Goal: Information Seeking & Learning: Learn about a topic

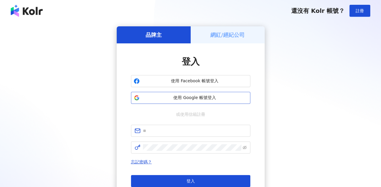
click at [182, 99] on span "使用 Google 帳號登入" at bounding box center [195, 98] width 106 height 6
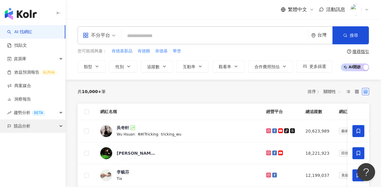
click at [24, 126] on span "競品分析" at bounding box center [22, 125] width 17 height 13
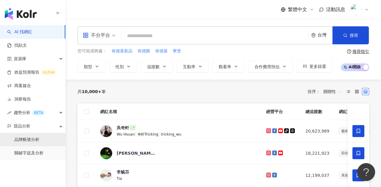
click at [29, 142] on link "品牌帳號分析" at bounding box center [26, 139] width 25 height 6
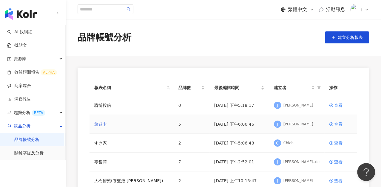
click at [102, 125] on link "悠遊卡" at bounding box center [100, 124] width 13 height 7
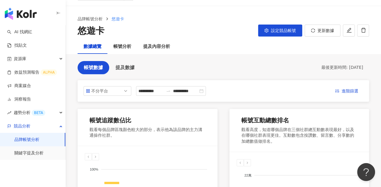
scroll to position [33, 0]
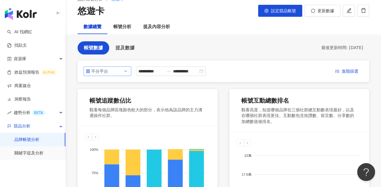
click at [107, 72] on div "不分平台" at bounding box center [100, 71] width 19 height 9
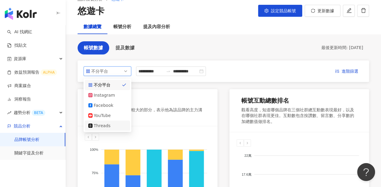
click at [114, 128] on div "Threads" at bounding box center [107, 125] width 38 height 7
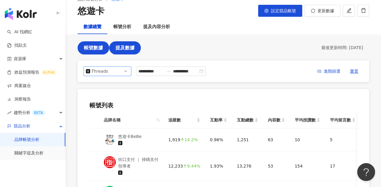
click at [127, 48] on span "提及數據" at bounding box center [125, 47] width 19 height 5
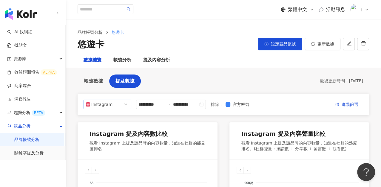
click at [113, 104] on span "Instagram" at bounding box center [107, 104] width 43 height 9
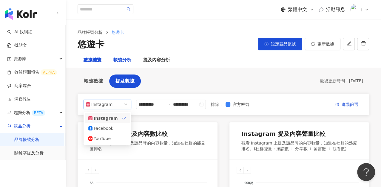
click at [120, 57] on div "帳號分析" at bounding box center [122, 59] width 18 height 7
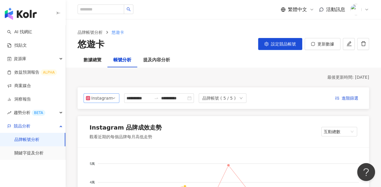
click at [108, 99] on div "Instagram" at bounding box center [100, 97] width 19 height 9
click at [159, 60] on div "提及內容分析" at bounding box center [156, 59] width 27 height 7
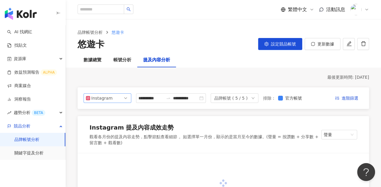
click at [115, 98] on span "Instagram" at bounding box center [107, 97] width 43 height 9
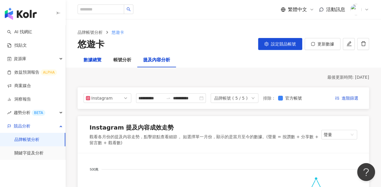
click at [100, 59] on div "數據總覽" at bounding box center [93, 59] width 18 height 7
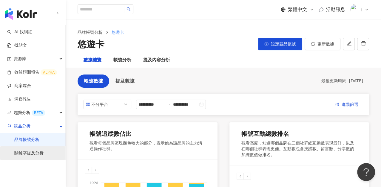
click at [43, 153] on link "關鍵字提及分析" at bounding box center [28, 153] width 29 height 6
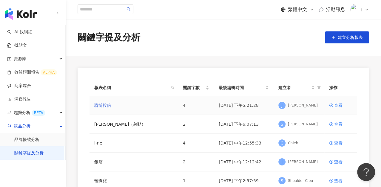
click at [103, 105] on link "聯博投信" at bounding box center [102, 105] width 17 height 7
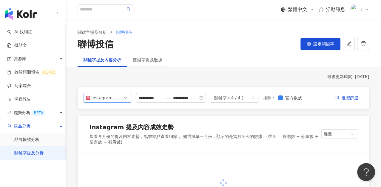
click at [113, 100] on span "Instagram" at bounding box center [107, 97] width 43 height 9
click at [149, 62] on div "關鍵字提及數據" at bounding box center [147, 59] width 29 height 7
click at [141, 61] on div "關鍵字提及數據" at bounding box center [147, 59] width 29 height 7
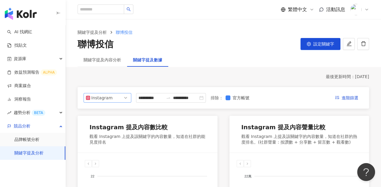
click at [110, 98] on div "Instagram" at bounding box center [100, 97] width 19 height 9
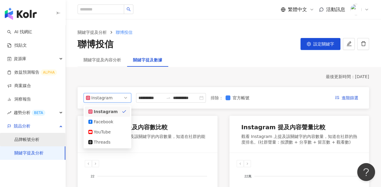
click at [39, 138] on link "品牌帳號分析" at bounding box center [26, 139] width 25 height 6
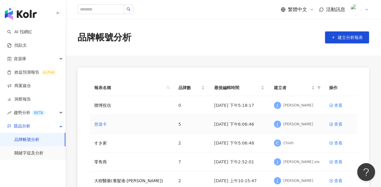
click at [99, 125] on link "悠遊卡" at bounding box center [100, 124] width 13 height 7
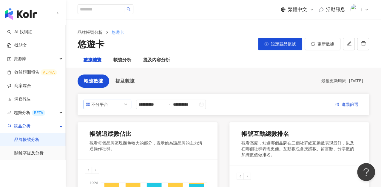
click at [112, 105] on span "不分平台" at bounding box center [107, 104] width 43 height 9
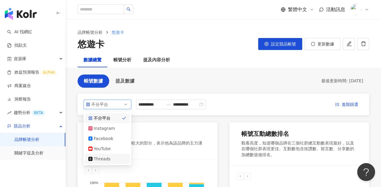
click at [96, 160] on div "Threads" at bounding box center [103, 158] width 19 height 7
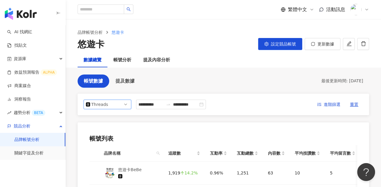
drag, startPoint x: 296, startPoint y: 61, endPoint x: 282, endPoint y: 62, distance: 14.0
click at [296, 61] on div "數據總覽 帳號分析 提及內容分析" at bounding box center [224, 60] width 316 height 14
click at [29, 155] on link "關鍵字提及分析" at bounding box center [28, 153] width 29 height 6
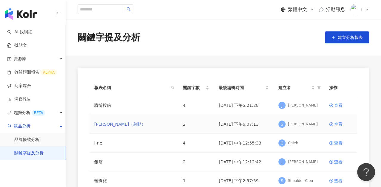
click at [108, 123] on link "[PERSON_NAME]（勿動）" at bounding box center [119, 124] width 51 height 7
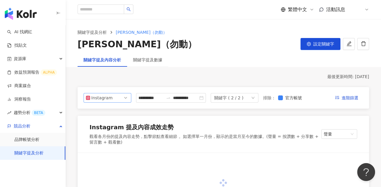
click at [105, 94] on div "Instagram ig fb Instagram Facebook YouTube Threads" at bounding box center [108, 98] width 48 height 10
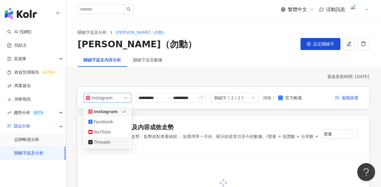
click at [101, 145] on div "Threads" at bounding box center [103, 142] width 19 height 7
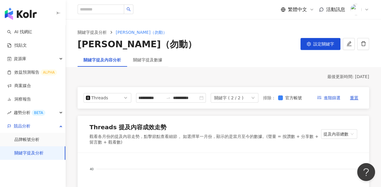
click at [284, 64] on div "關鍵字提及內容分析 關鍵字提及數據" at bounding box center [224, 60] width 316 height 14
click at [150, 63] on div "關鍵字提及數據" at bounding box center [147, 59] width 29 height 7
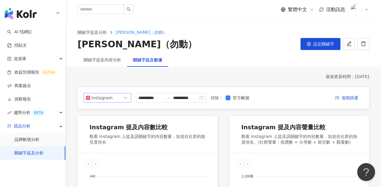
click at [120, 101] on span "Instagram" at bounding box center [107, 97] width 43 height 9
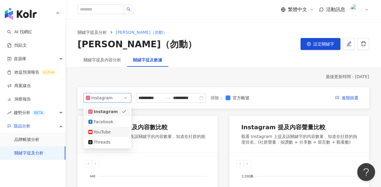
click at [109, 135] on div "YouTube" at bounding box center [107, 132] width 45 height 10
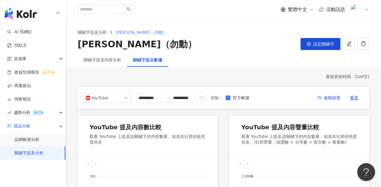
click at [283, 56] on div "關鍵字提及內容分析 關鍵字提及數據" at bounding box center [224, 60] width 316 height 14
click at [24, 136] on link "品牌帳號分析" at bounding box center [26, 139] width 25 height 6
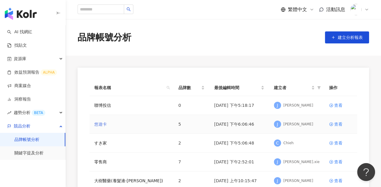
click at [104, 126] on link "悠遊卡" at bounding box center [100, 124] width 13 height 7
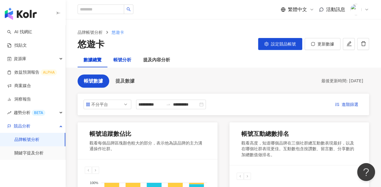
click at [124, 59] on div "帳號分析" at bounding box center [122, 59] width 18 height 7
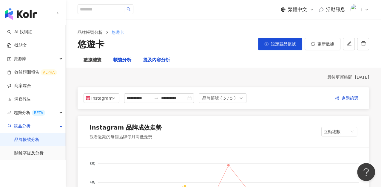
click at [155, 60] on div "提及內容分析" at bounding box center [156, 59] width 27 height 7
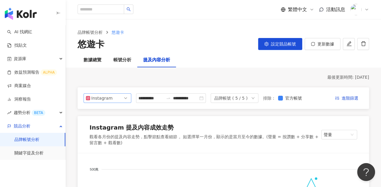
click at [108, 100] on div "Instagram" at bounding box center [100, 97] width 19 height 9
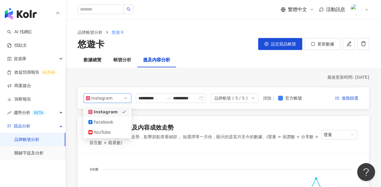
click at [116, 77] on div "最後更新時間: [DATE]" at bounding box center [224, 77] width 292 height 6
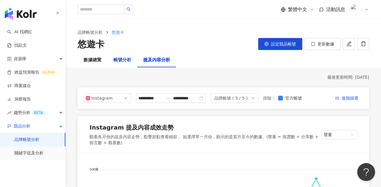
click at [122, 60] on div "帳號分析" at bounding box center [122, 59] width 18 height 7
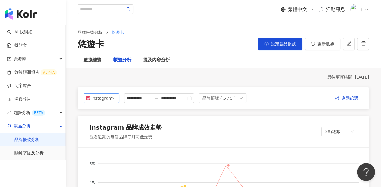
click at [109, 95] on div "Instagram" at bounding box center [100, 97] width 19 height 9
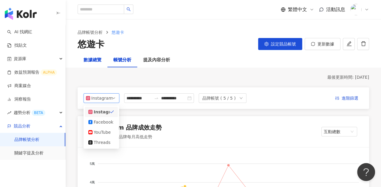
click at [96, 61] on div "數據總覽" at bounding box center [93, 59] width 18 height 7
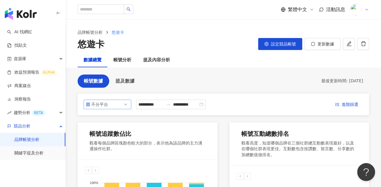
click at [113, 106] on span "不分平台" at bounding box center [107, 104] width 43 height 9
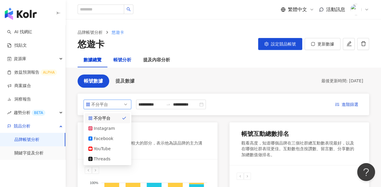
click at [118, 59] on div "帳號分析" at bounding box center [122, 59] width 18 height 7
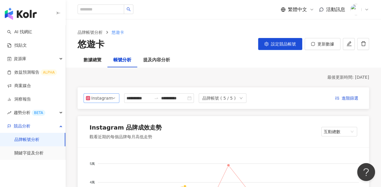
click at [105, 99] on div "Instagram" at bounding box center [100, 97] width 19 height 9
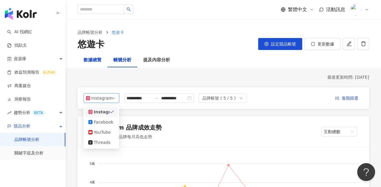
click at [98, 59] on div "數據總覽" at bounding box center [93, 59] width 18 height 7
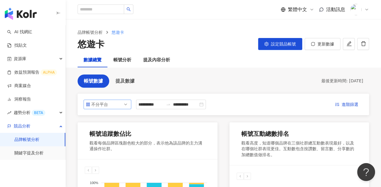
click at [102, 104] on div "不分平台" at bounding box center [100, 104] width 19 height 9
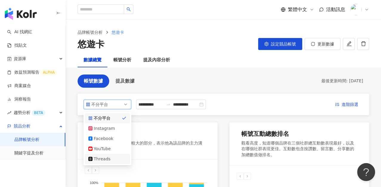
click at [102, 159] on div "Threads" at bounding box center [103, 158] width 19 height 7
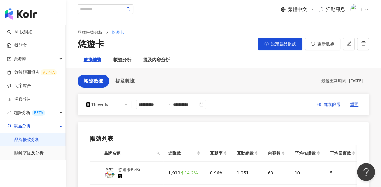
drag, startPoint x: 294, startPoint y: 67, endPoint x: 281, endPoint y: 69, distance: 13.4
click at [294, 67] on div "數據總覽 帳號分析 提及內容分析" at bounding box center [224, 60] width 316 height 14
click at [130, 61] on div "帳號分析" at bounding box center [122, 59] width 18 height 7
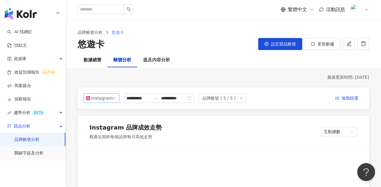
click at [103, 99] on div "Instagram" at bounding box center [100, 97] width 19 height 9
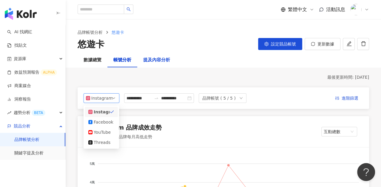
click at [154, 63] on div "提及內容分析" at bounding box center [156, 59] width 27 height 7
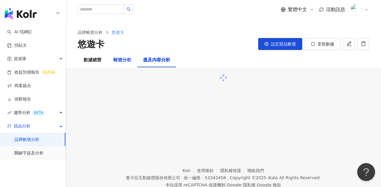
click at [124, 63] on div "帳號分析" at bounding box center [122, 59] width 18 height 7
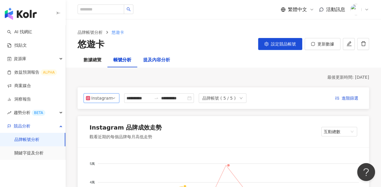
click at [150, 60] on div "提及內容分析" at bounding box center [156, 59] width 27 height 7
click at [156, 60] on div "提及內容分析" at bounding box center [156, 59] width 27 height 7
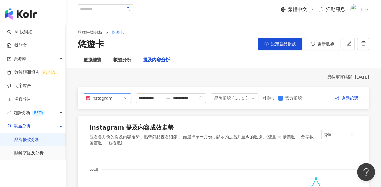
click at [112, 99] on span "Instagram" at bounding box center [107, 97] width 43 height 9
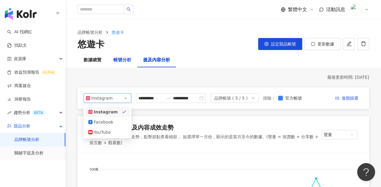
click at [127, 61] on div "帳號分析" at bounding box center [122, 59] width 18 height 7
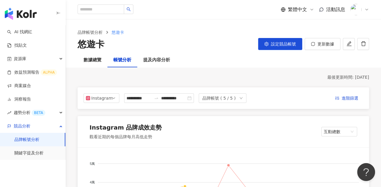
drag, startPoint x: 285, startPoint y: 70, endPoint x: 279, endPoint y: 69, distance: 6.0
click at [110, 95] on div "Instagram" at bounding box center [100, 97] width 19 height 9
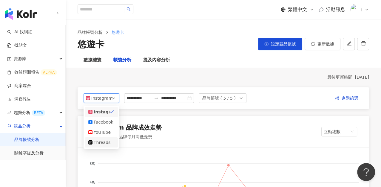
click at [102, 142] on div "Threads" at bounding box center [103, 142] width 19 height 7
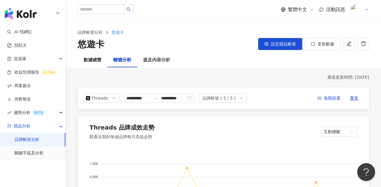
drag, startPoint x: 296, startPoint y: 74, endPoint x: 285, endPoint y: 73, distance: 11.4
click at [99, 62] on div "數據總覽" at bounding box center [93, 59] width 18 height 7
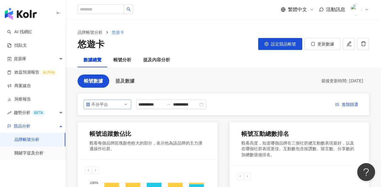
click at [107, 106] on div "不分平台" at bounding box center [100, 104] width 19 height 9
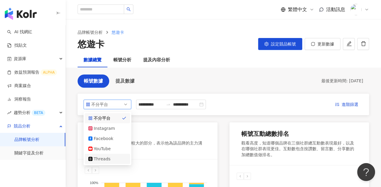
click at [110, 156] on div "Threads" at bounding box center [103, 158] width 19 height 7
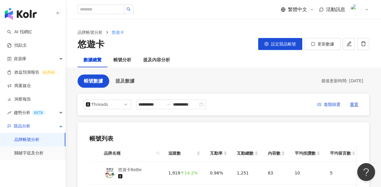
click at [293, 75] on div "**********" at bounding box center [224, 183] width 292 height 219
click at [119, 86] on button "提及數據" at bounding box center [125, 80] width 32 height 13
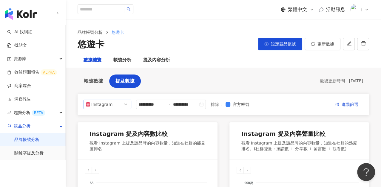
click at [110, 104] on div "Instagram" at bounding box center [100, 104] width 19 height 9
click at [98, 133] on div "YouTube" at bounding box center [107, 138] width 45 height 10
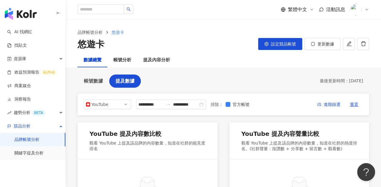
click at [288, 26] on div "品牌帳號分析 悠遊卡 悠遊卡 設定競品帳號 更新數據" at bounding box center [224, 35] width 316 height 33
click at [100, 83] on span "帳號數據" at bounding box center [93, 80] width 19 height 5
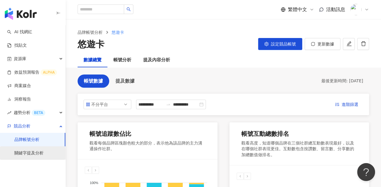
click at [34, 156] on link "關鍵字提及分析" at bounding box center [28, 153] width 29 height 6
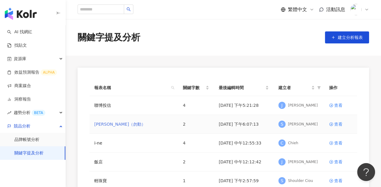
click at [109, 124] on link "[PERSON_NAME]（勿動）" at bounding box center [119, 124] width 51 height 7
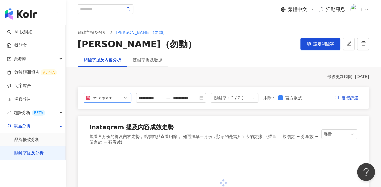
click at [105, 99] on div "Instagram" at bounding box center [100, 97] width 19 height 9
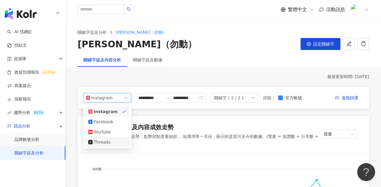
click at [102, 144] on div "Threads" at bounding box center [103, 142] width 19 height 7
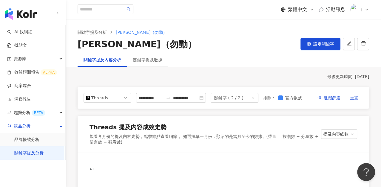
drag, startPoint x: 289, startPoint y: 70, endPoint x: 283, endPoint y: 70, distance: 5.7
click at [144, 61] on div "關鍵字提及數據" at bounding box center [147, 59] width 29 height 7
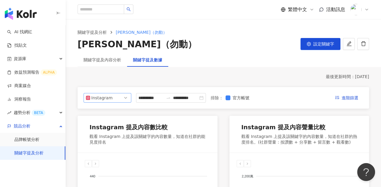
click at [112, 98] on span "Instagram" at bounding box center [107, 97] width 43 height 9
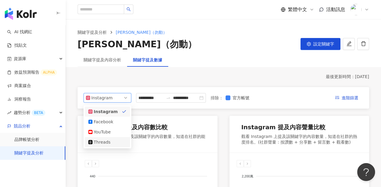
click at [111, 142] on div "Threads" at bounding box center [103, 142] width 19 height 7
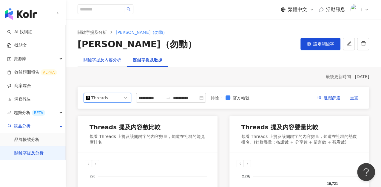
click at [107, 58] on div "關鍵字提及內容分析" at bounding box center [103, 59] width 38 height 7
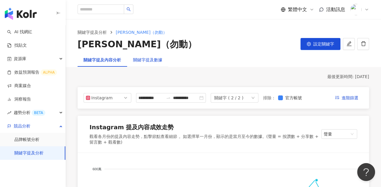
click at [142, 59] on div "關鍵字提及數據" at bounding box center [147, 59] width 29 height 7
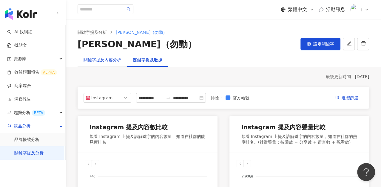
click at [101, 61] on div "關鍵字提及內容分析" at bounding box center [103, 59] width 38 height 7
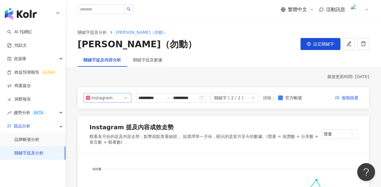
click at [110, 96] on div "Instagram" at bounding box center [100, 97] width 19 height 9
click at [156, 77] on div "最後更新時間: [DATE]" at bounding box center [224, 77] width 292 height 6
click at [38, 137] on link "品牌帳號分析" at bounding box center [26, 139] width 25 height 6
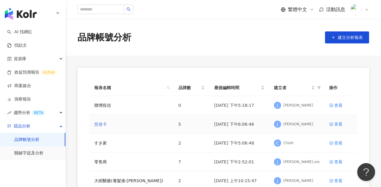
click at [102, 125] on link "悠遊卡" at bounding box center [100, 124] width 13 height 7
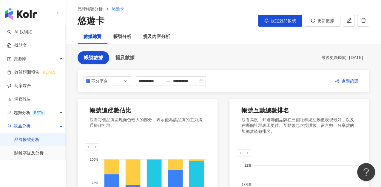
scroll to position [33, 0]
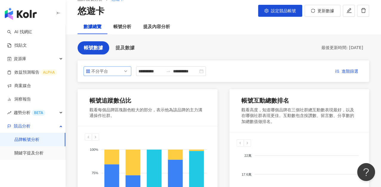
click at [119, 73] on span "不分平台" at bounding box center [107, 71] width 43 height 9
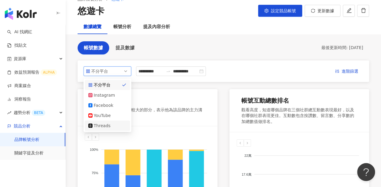
click at [102, 124] on div "Threads" at bounding box center [103, 125] width 19 height 7
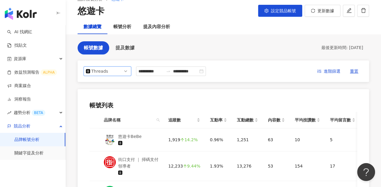
click at [373, 98] on div "**********" at bounding box center [224, 150] width 316 height 219
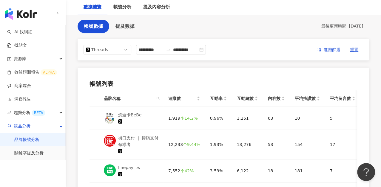
scroll to position [11, 0]
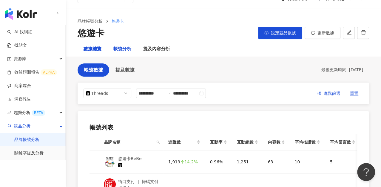
click at [116, 49] on div "帳號分析" at bounding box center [122, 48] width 18 height 7
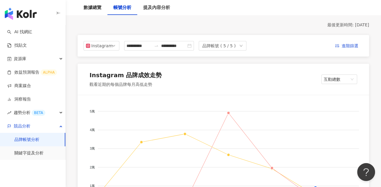
scroll to position [66, 0]
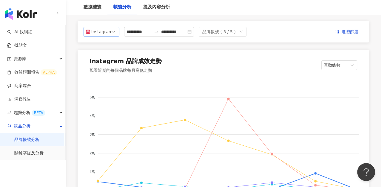
click at [108, 32] on div "Instagram" at bounding box center [100, 31] width 19 height 9
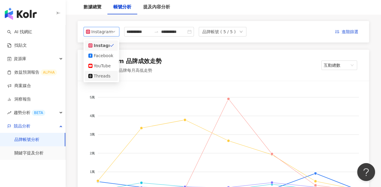
click at [109, 79] on div "Threads" at bounding box center [101, 76] width 33 height 10
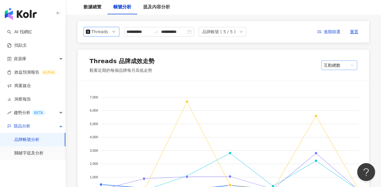
click at [336, 65] on span "互動總數" at bounding box center [339, 65] width 31 height 9
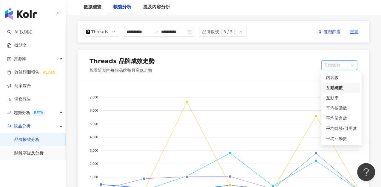
click at [275, 54] on div "Threads 品牌成效走勢 觀看近期的每個品牌每月高低走勢 互動總數" at bounding box center [224, 65] width 292 height 31
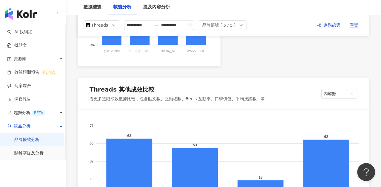
scroll to position [493, 0]
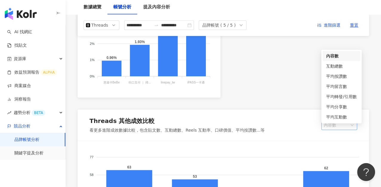
click at [335, 129] on span "內容數" at bounding box center [339, 124] width 31 height 9
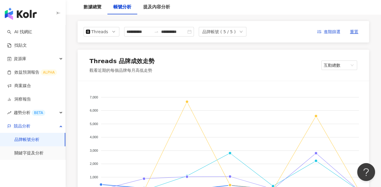
scroll to position [0, 0]
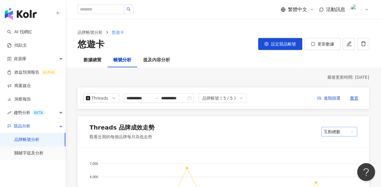
click at [340, 131] on span "互動總數" at bounding box center [339, 131] width 31 height 9
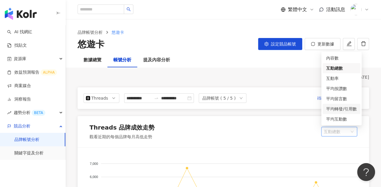
click at [340, 109] on div "平均轉發/引用數" at bounding box center [341, 108] width 31 height 7
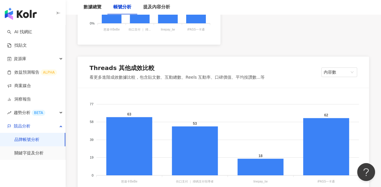
scroll to position [564, 0]
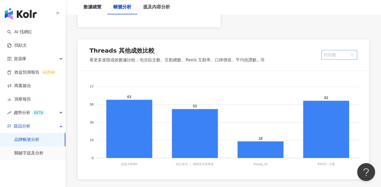
click at [339, 59] on span "內容數" at bounding box center [339, 54] width 31 height 9
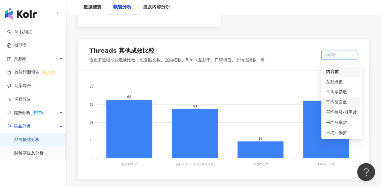
click at [333, 107] on div "平均轉發/引用數" at bounding box center [342, 112] width 38 height 10
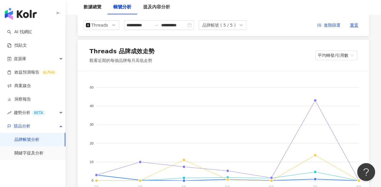
scroll to position [66, 0]
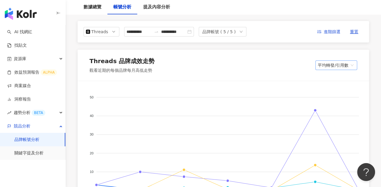
click at [337, 63] on span "平均轉發/引用數" at bounding box center [336, 65] width 37 height 9
click at [338, 64] on span "平均轉發/引用數" at bounding box center [336, 65] width 37 height 9
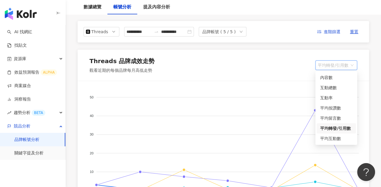
click at [335, 65] on span "平均轉發/引用數" at bounding box center [336, 65] width 37 height 9
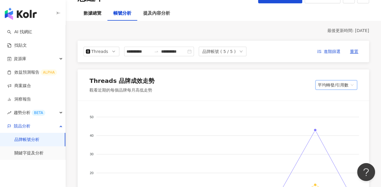
scroll to position [33, 0]
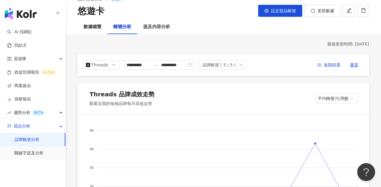
drag, startPoint x: 116, startPoint y: 95, endPoint x: 149, endPoint y: 91, distance: 32.7
click at [149, 91] on div "Threads 品牌成效走勢" at bounding box center [122, 94] width 65 height 8
copy div "品牌成效走勢"
click at [333, 98] on span "平均轉發/引用數" at bounding box center [336, 98] width 37 height 9
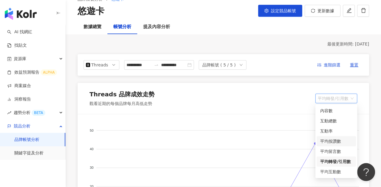
click at [330, 138] on div "平均按讚數" at bounding box center [336, 141] width 32 height 7
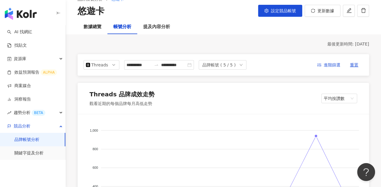
click at [292, 30] on div "數據總覽 帳號分析 提及內容分析" at bounding box center [224, 27] width 316 height 14
click at [27, 153] on link "關鍵字提及分析" at bounding box center [28, 153] width 29 height 6
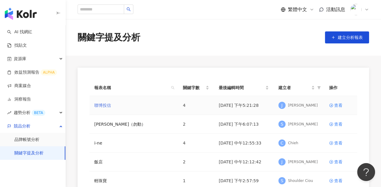
click at [104, 105] on link "聯博投信" at bounding box center [102, 105] width 17 height 7
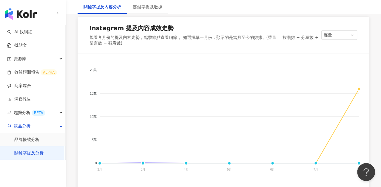
scroll to position [33, 0]
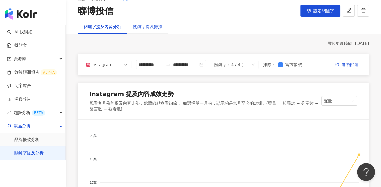
click at [156, 26] on div "關鍵字提及數據" at bounding box center [147, 26] width 29 height 7
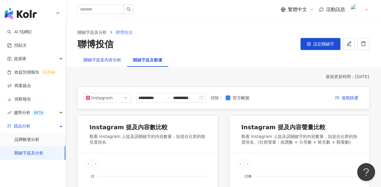
click at [104, 60] on div "關鍵字提及內容分析" at bounding box center [103, 59] width 38 height 7
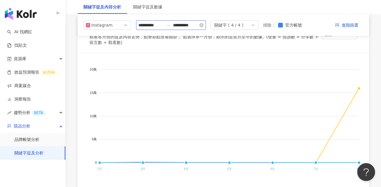
scroll to position [33, 0]
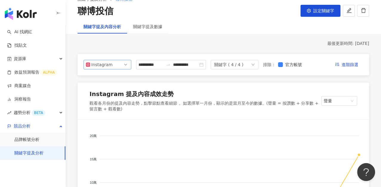
click at [114, 65] on span "Instagram" at bounding box center [107, 64] width 43 height 9
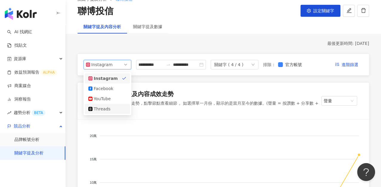
click at [113, 108] on div "Threads" at bounding box center [103, 108] width 19 height 7
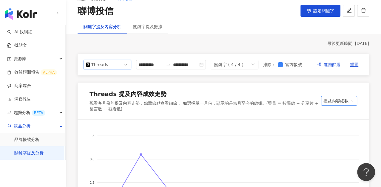
click at [340, 105] on span "提及內容總數" at bounding box center [339, 100] width 31 height 9
click at [219, 30] on div "關鍵字提及內容分析 關鍵字提及數據" at bounding box center [224, 27] width 316 height 14
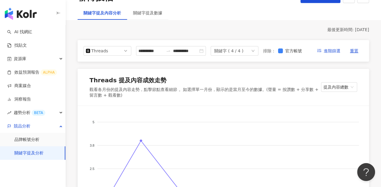
scroll to position [33, 0]
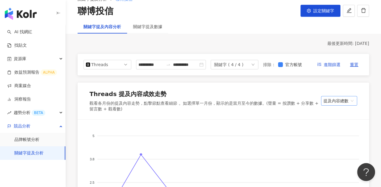
click at [338, 105] on span "提及內容總數" at bounding box center [339, 100] width 31 height 9
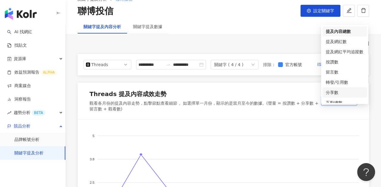
click at [335, 87] on div "分享數" at bounding box center [344, 92] width 45 height 10
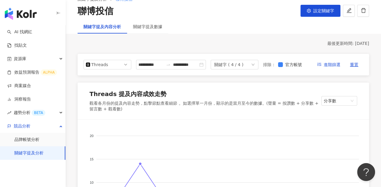
click at [36, 137] on link "品牌帳號分析" at bounding box center [26, 139] width 25 height 6
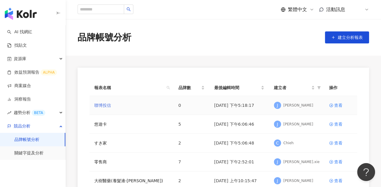
click at [105, 107] on link "聯博投信" at bounding box center [102, 105] width 17 height 7
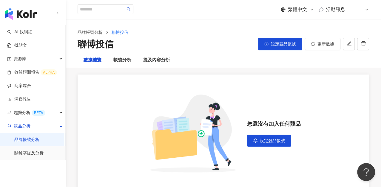
click at [37, 138] on link "品牌帳號分析" at bounding box center [26, 139] width 25 height 6
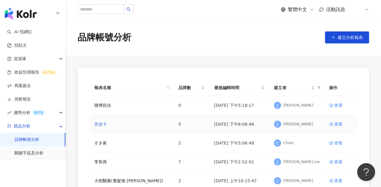
click at [105, 125] on link "悠遊卡" at bounding box center [100, 124] width 13 height 7
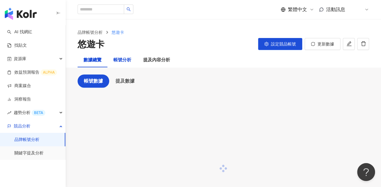
click at [127, 62] on div "帳號分析" at bounding box center [122, 59] width 18 height 7
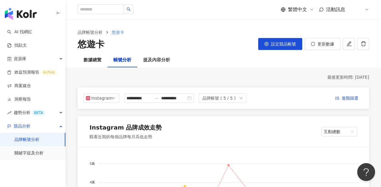
scroll to position [66, 0]
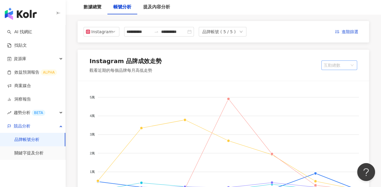
click at [338, 64] on span "互動總數" at bounding box center [339, 65] width 31 height 9
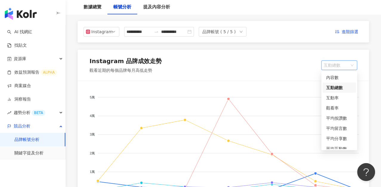
click at [338, 64] on span "互動總數" at bounding box center [339, 65] width 31 height 9
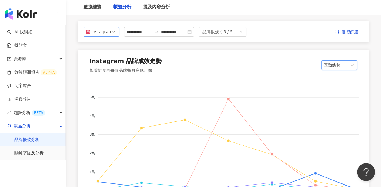
click at [94, 30] on div "Instagram" at bounding box center [100, 31] width 19 height 9
click at [96, 33] on div "Instagram" at bounding box center [100, 31] width 19 height 9
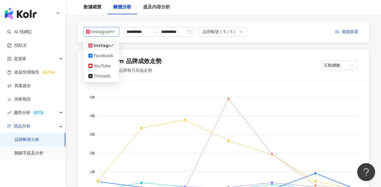
click at [96, 33] on div "Instagram" at bounding box center [100, 31] width 19 height 9
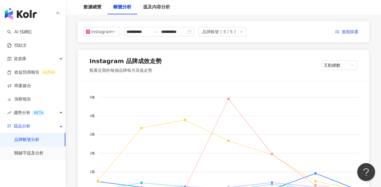
drag, startPoint x: 123, startPoint y: 60, endPoint x: 166, endPoint y: 60, distance: 43.3
click at [166, 60] on div "Instagram 品牌成效走勢 觀看近期的每個品牌每月高低走勢 互動總數" at bounding box center [224, 65] width 292 height 31
copy div "品牌成效走勢"
click at [338, 63] on span "互動總數" at bounding box center [339, 65] width 31 height 9
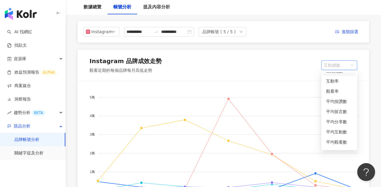
scroll to position [35, 0]
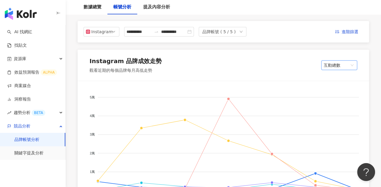
click at [338, 65] on span "互動總數" at bounding box center [339, 65] width 31 height 9
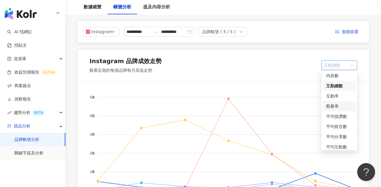
scroll to position [0, 0]
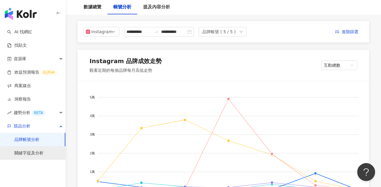
click at [29, 154] on link "關鍵字提及分析" at bounding box center [28, 153] width 29 height 6
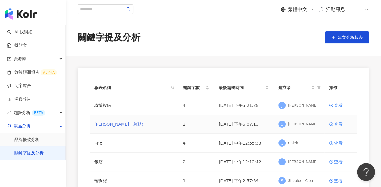
click at [107, 124] on link "[PERSON_NAME]（勿動）" at bounding box center [119, 124] width 51 height 7
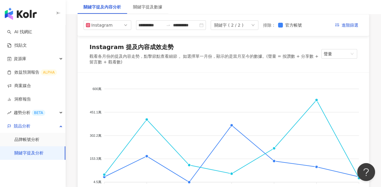
scroll to position [66, 0]
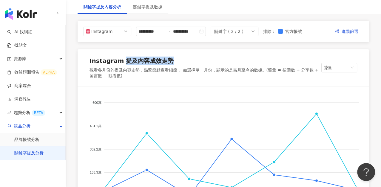
drag, startPoint x: 123, startPoint y: 63, endPoint x: 171, endPoint y: 61, distance: 48.1
click at [171, 61] on div "Instagram 提及內容成效走勢" at bounding box center [206, 61] width 232 height 11
copy div "提及內容成效走勢"
click at [118, 31] on span "Instagram" at bounding box center [107, 31] width 43 height 9
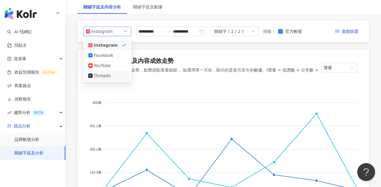
click at [107, 79] on div "Threads" at bounding box center [103, 75] width 19 height 7
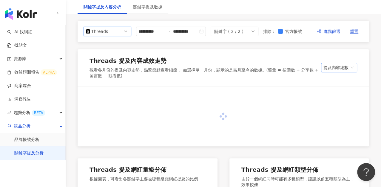
click at [337, 72] on span "提及內容總數" at bounding box center [339, 67] width 31 height 9
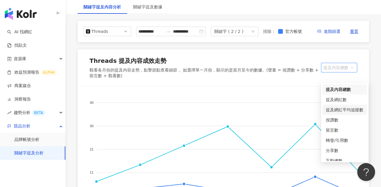
click at [337, 112] on div "提及網紅平均追蹤數" at bounding box center [345, 109] width 38 height 7
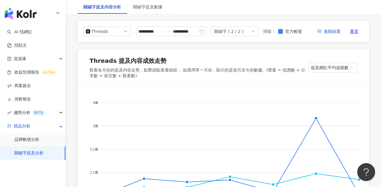
click at [366, 38] on div "**********" at bounding box center [224, 31] width 292 height 21
click at [326, 72] on span "提及網紅平均追蹤數" at bounding box center [333, 67] width 44 height 9
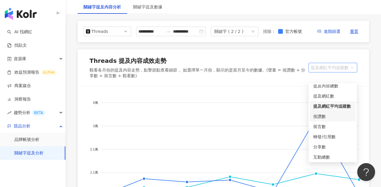
scroll to position [4, 0]
click at [331, 134] on div "轉發/引用數" at bounding box center [332, 135] width 39 height 7
